Goal: Information Seeking & Learning: Learn about a topic

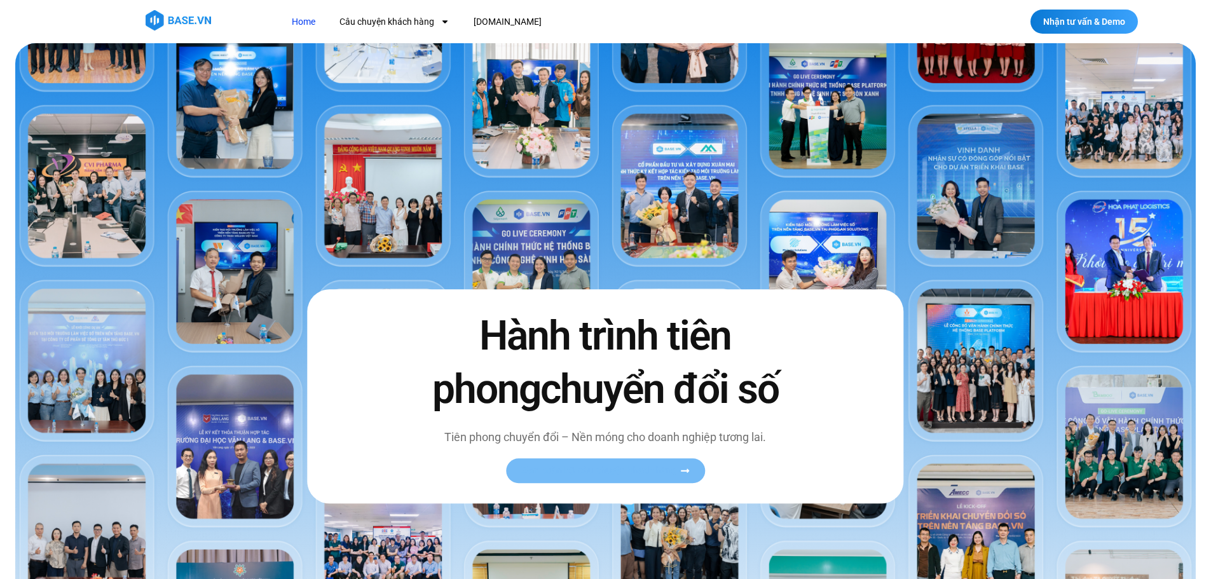
click at [564, 479] on link "Xem toàn bộ câu chuyện khách hàng" at bounding box center [605, 470] width 199 height 25
click at [557, 498] on div "Hành trình tiên phong chuyển đổi số Tiên phong chuyển đổi – Nền móng cho doanh …" at bounding box center [605, 397] width 596 height 214
click at [557, 489] on div "Hành trình tiên phong chuyển đổi số Tiên phong chuyển đổi – Nền móng cho doanh …" at bounding box center [605, 397] width 596 height 214
click at [571, 480] on link "Xem toàn bộ câu chuyện khách hàng" at bounding box center [605, 470] width 199 height 25
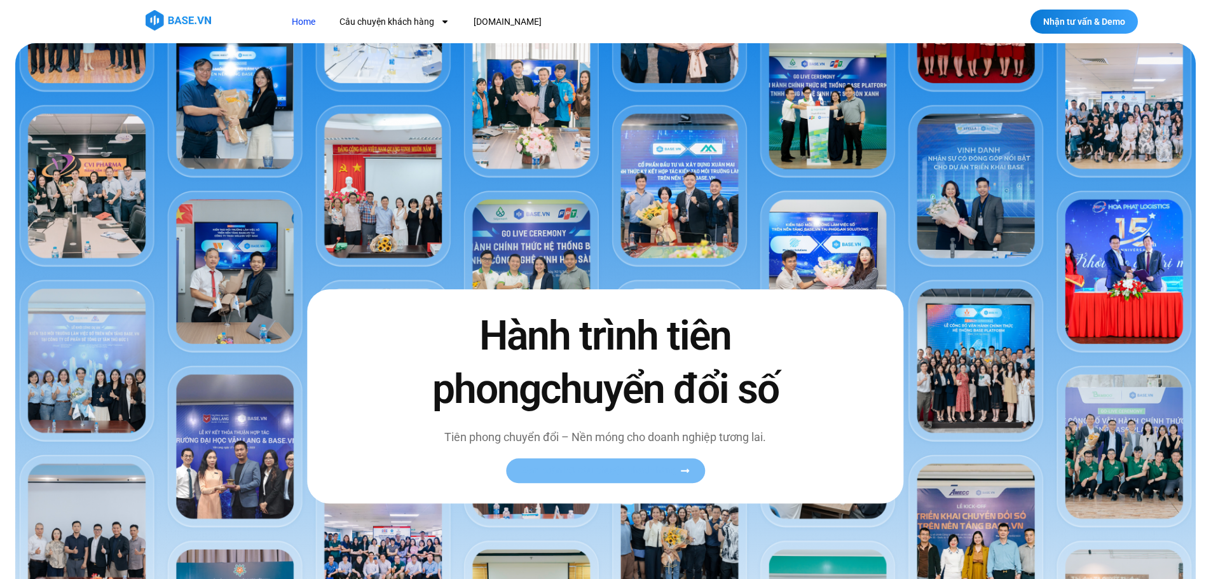
click at [630, 469] on span "Xem toàn bộ câu chuyện khách hàng" at bounding box center [599, 471] width 156 height 10
click at [672, 470] on span "Xem toàn bộ câu chuyện khách hàng" at bounding box center [599, 471] width 156 height 10
click at [694, 475] on link "Xem toàn bộ câu chuyện khách hàng" at bounding box center [605, 470] width 199 height 25
click at [681, 466] on icon at bounding box center [685, 471] width 10 height 10
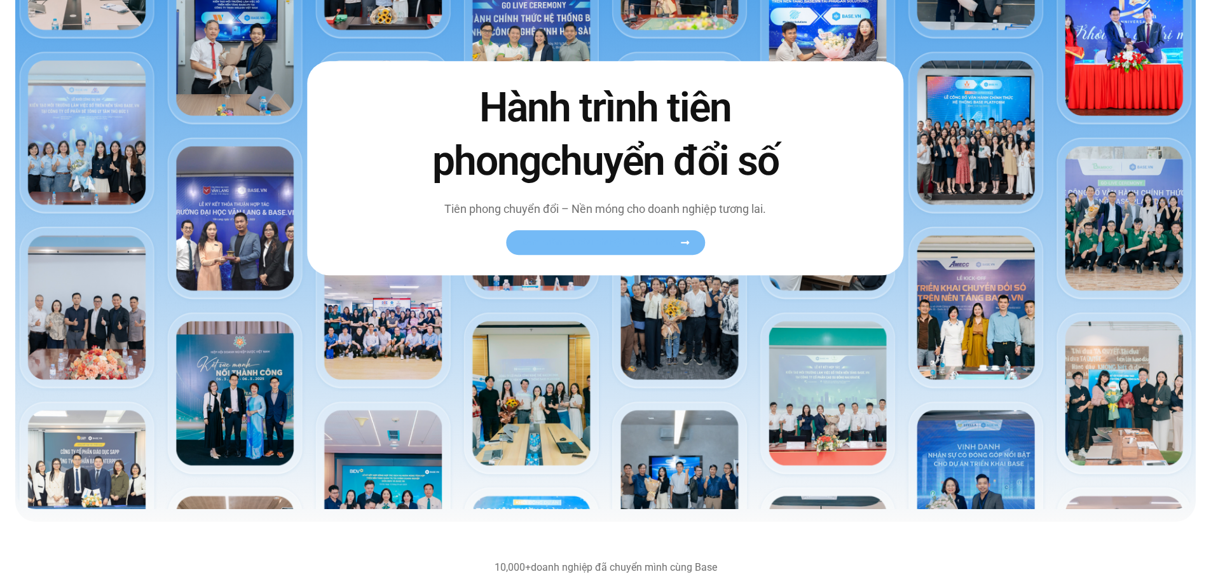
click at [682, 240] on icon at bounding box center [685, 243] width 10 height 10
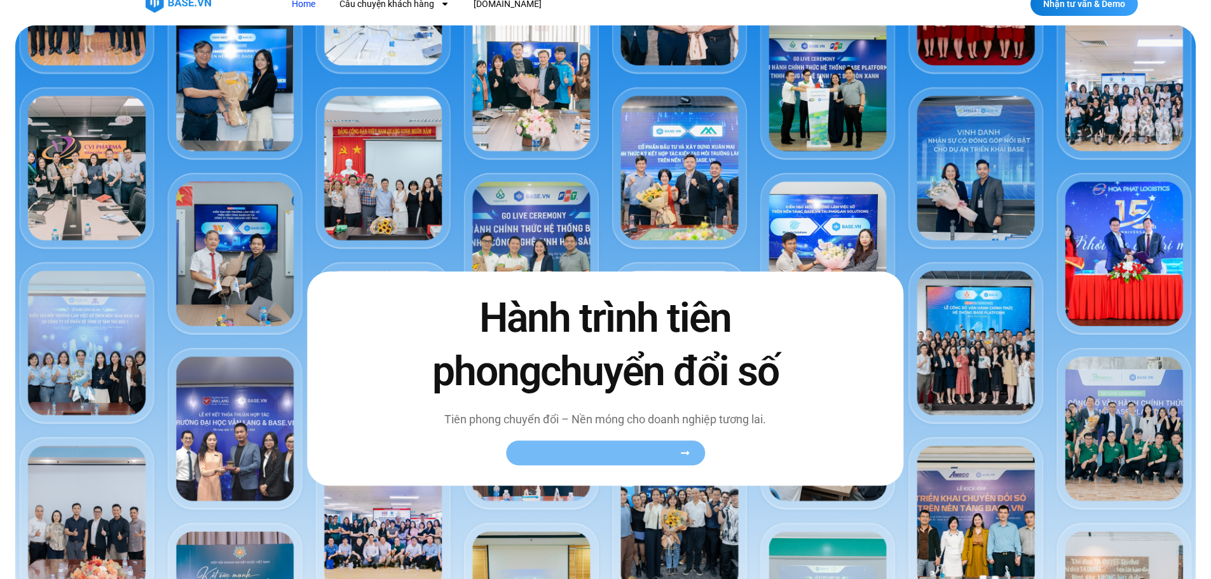
scroll to position [0, 0]
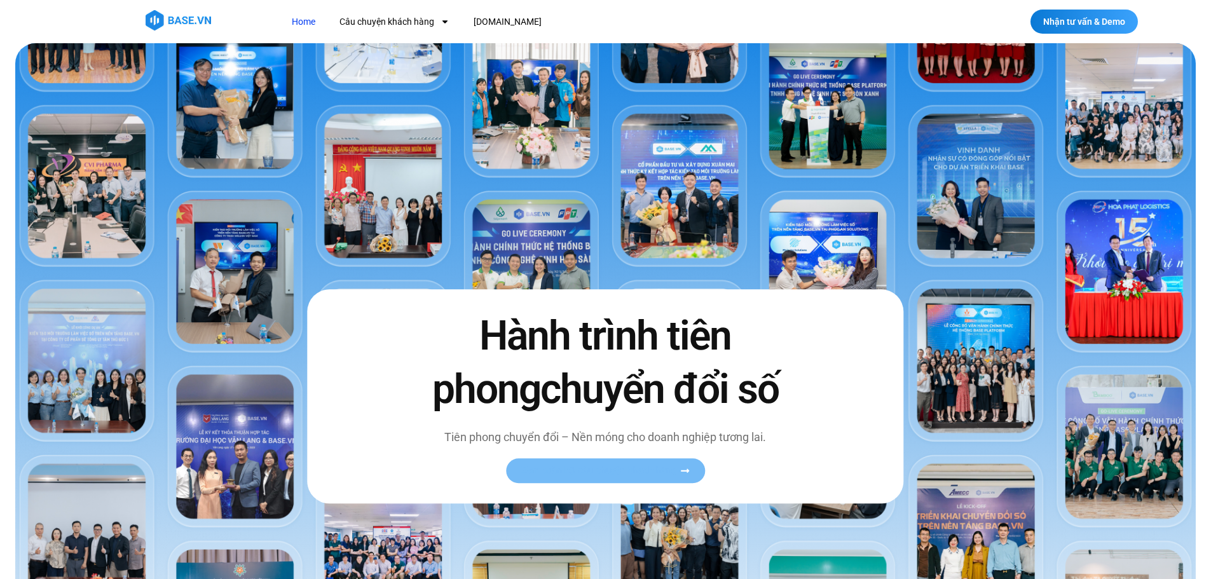
click at [682, 240] on div "Hành trình tiên phong chuyển đổi số Tiên phong chuyển đổi – Nền móng cho doanh …" at bounding box center [605, 396] width 1180 height 707
click at [682, 240] on img at bounding box center [605, 390] width 1180 height 694
click at [630, 464] on link "Xem toàn bộ câu chuyện khách hàng" at bounding box center [605, 470] width 199 height 25
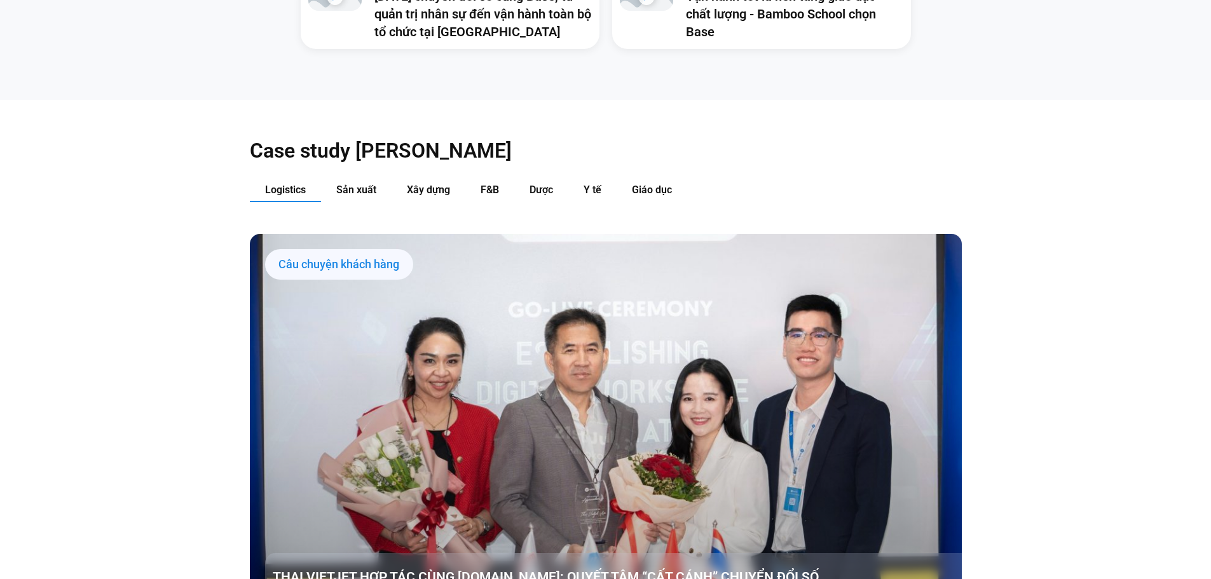
scroll to position [1418, 0]
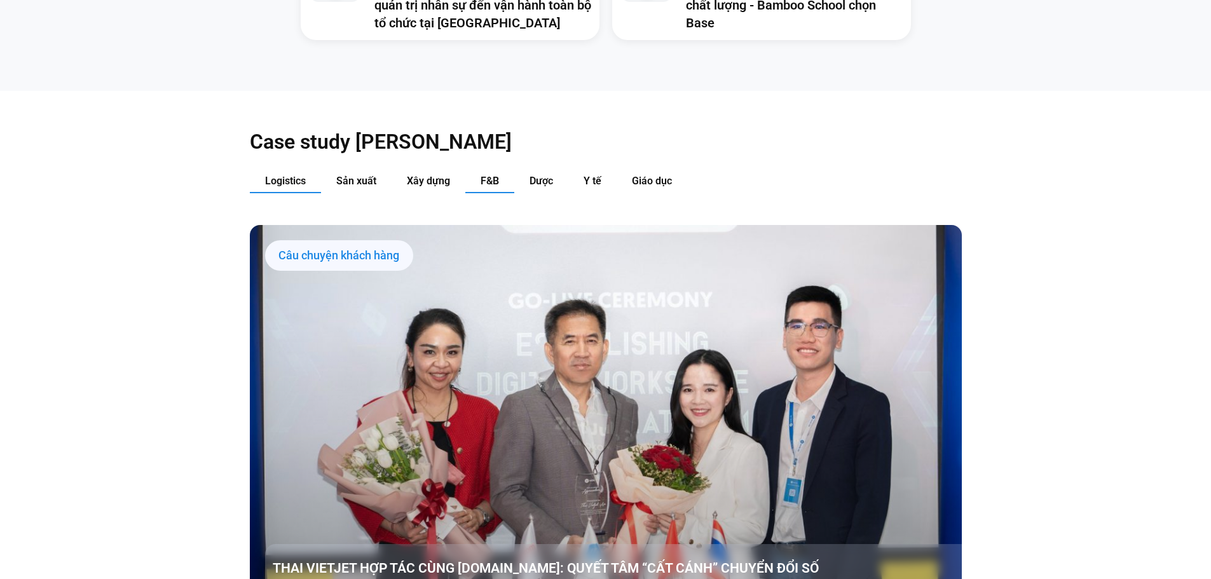
click at [505, 170] on button "F&B" at bounding box center [489, 182] width 49 height 24
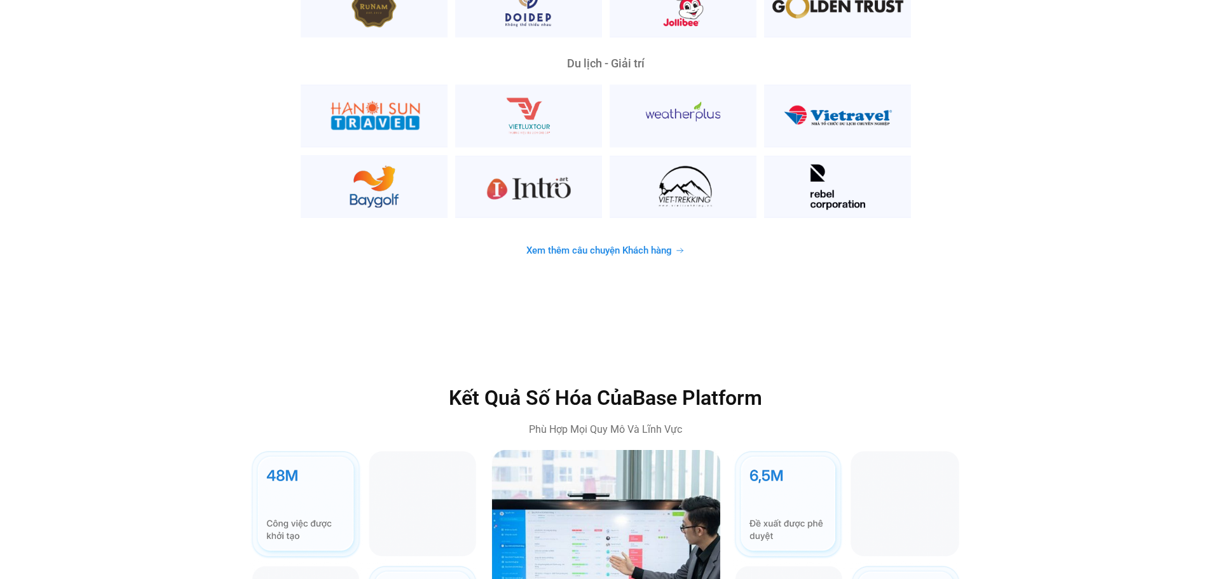
click at [591, 246] on span "Xem thêm câu chuyện Khách hàng" at bounding box center [599, 251] width 146 height 10
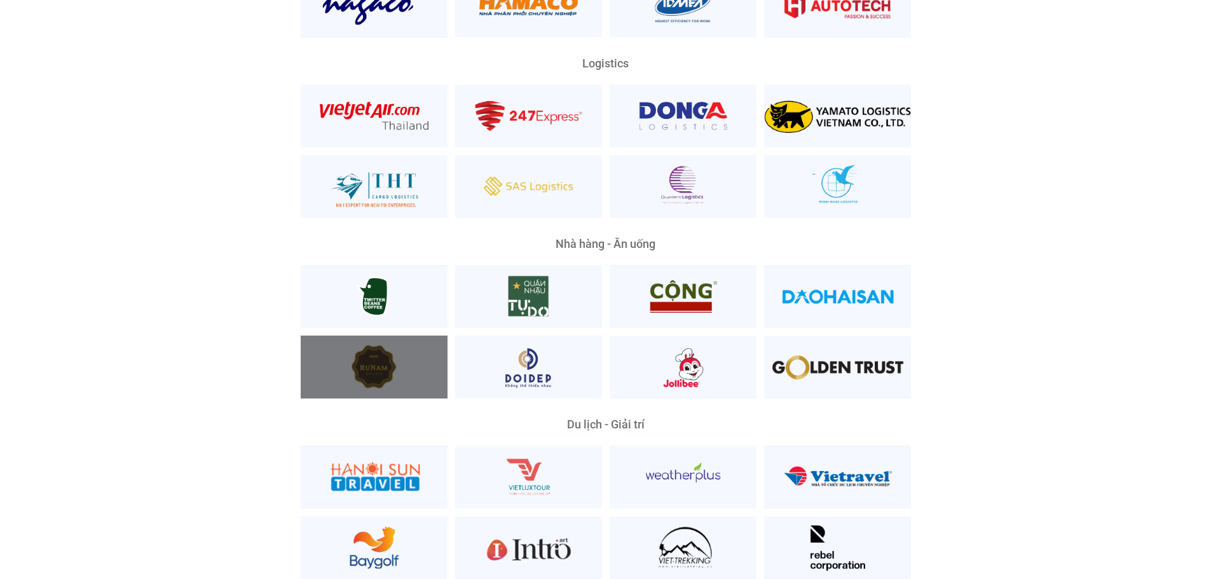
scroll to position [3171, 0]
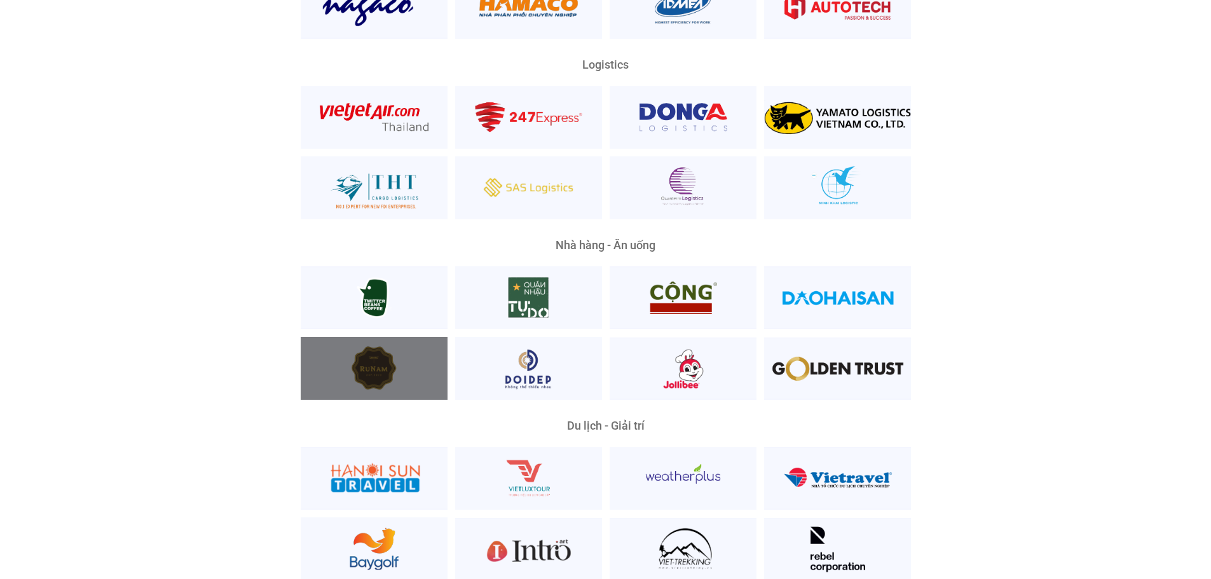
click at [386, 357] on div at bounding box center [374, 368] width 147 height 63
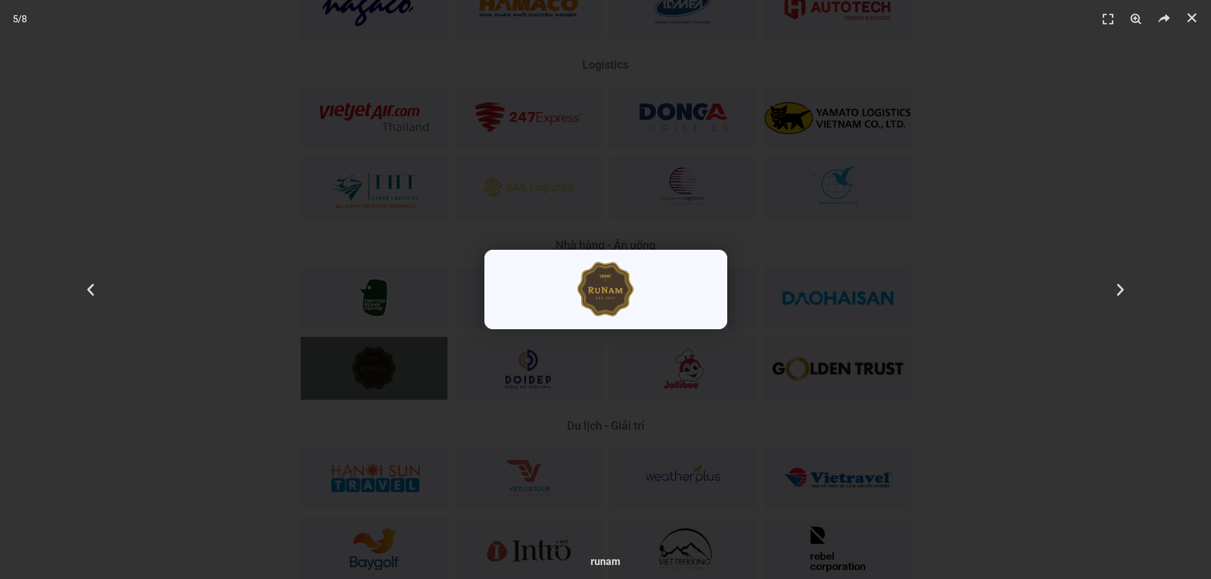
click at [471, 381] on div "5 / 8" at bounding box center [605, 289] width 1122 height 490
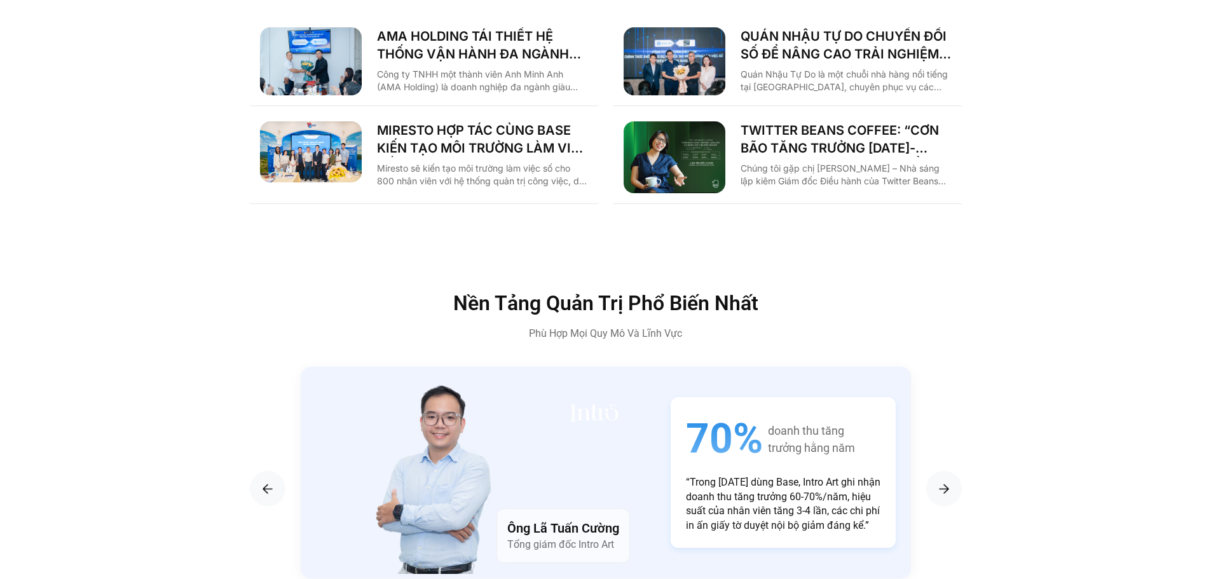
scroll to position [1991, 0]
